Goal: Information Seeking & Learning: Learn about a topic

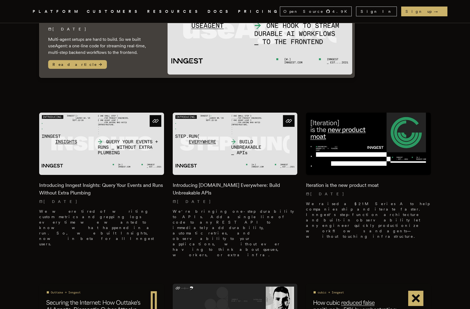
scroll to position [93, 0]
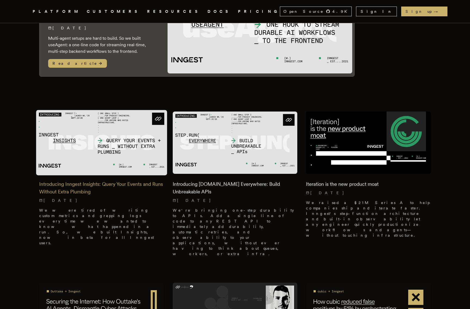
click at [78, 183] on h2 "Introducing Inngest Insights: Query Your Events and Runs Without Extra Plumbing" at bounding box center [101, 187] width 125 height 15
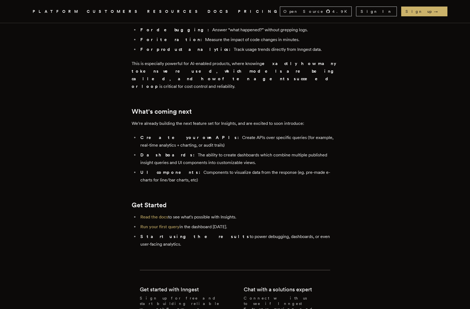
scroll to position [1023, 0]
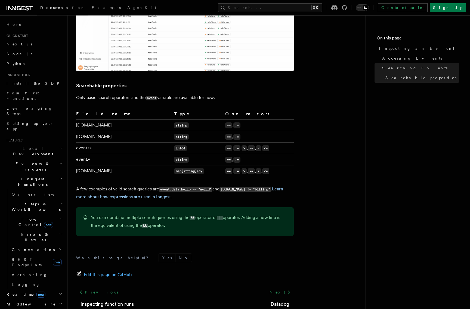
scroll to position [372, 0]
